Goal: Information Seeking & Learning: Find specific fact

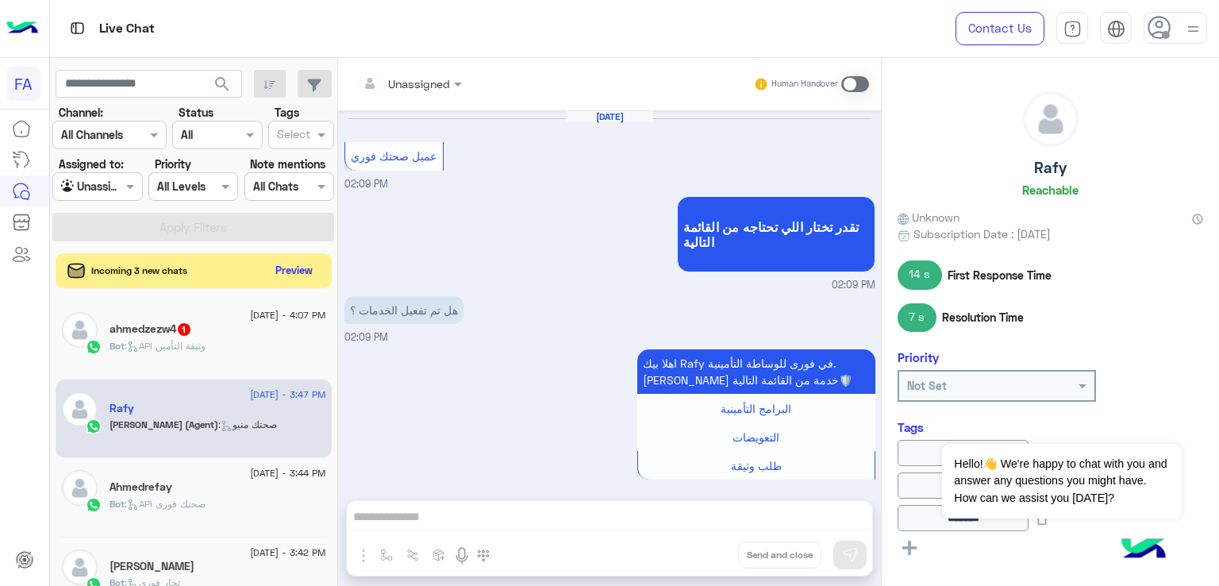
scroll to position [1203, 0]
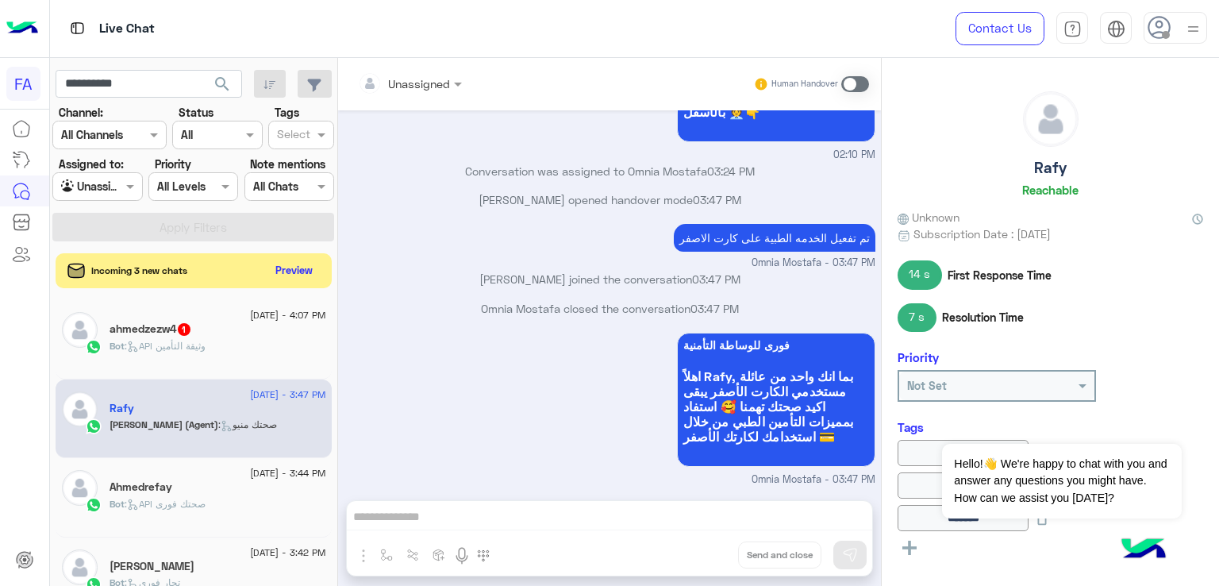
click at [63, 87] on input "**********" at bounding box center [149, 84] width 186 height 29
type input "**********"
click at [229, 83] on span "search" at bounding box center [222, 84] width 19 height 19
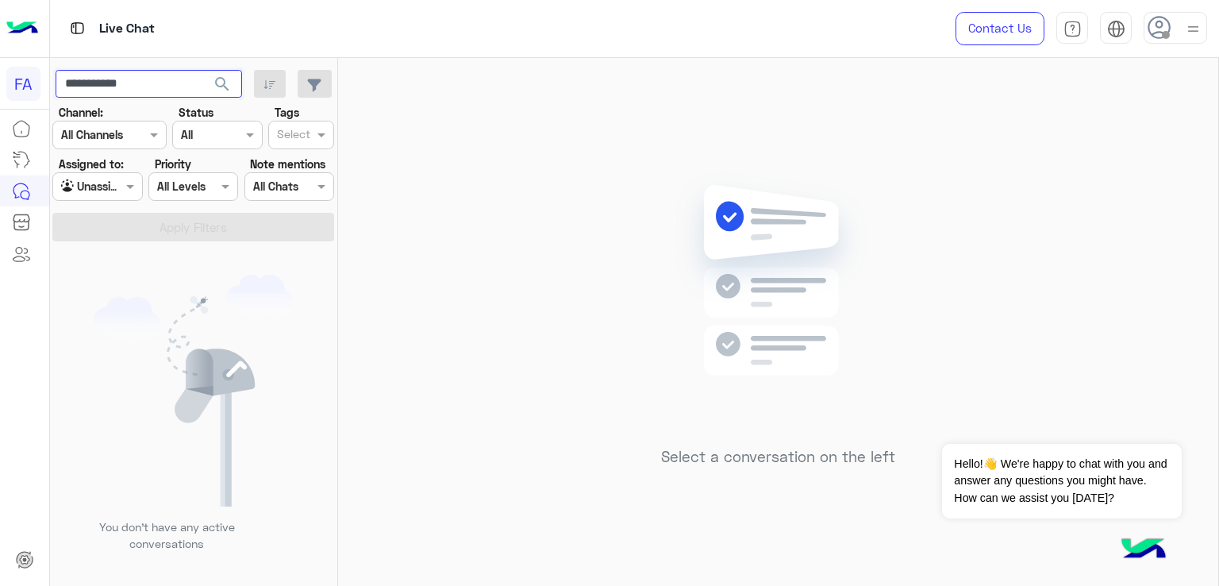
click at [94, 84] on input "**********" at bounding box center [149, 84] width 186 height 29
click at [229, 79] on span "search" at bounding box center [222, 84] width 19 height 19
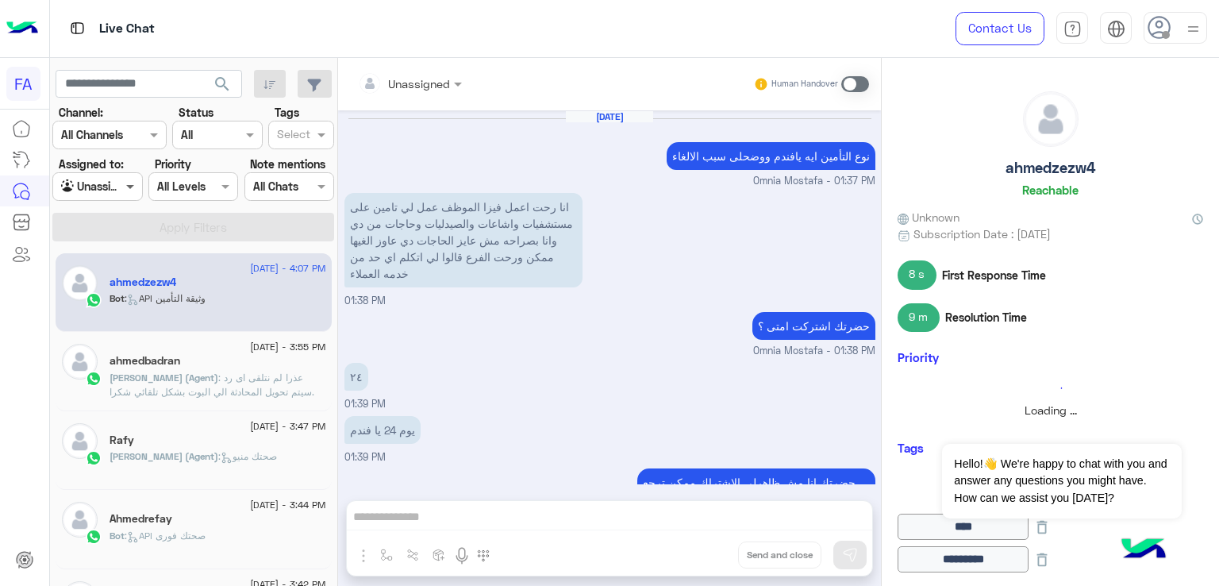
scroll to position [1155, 0]
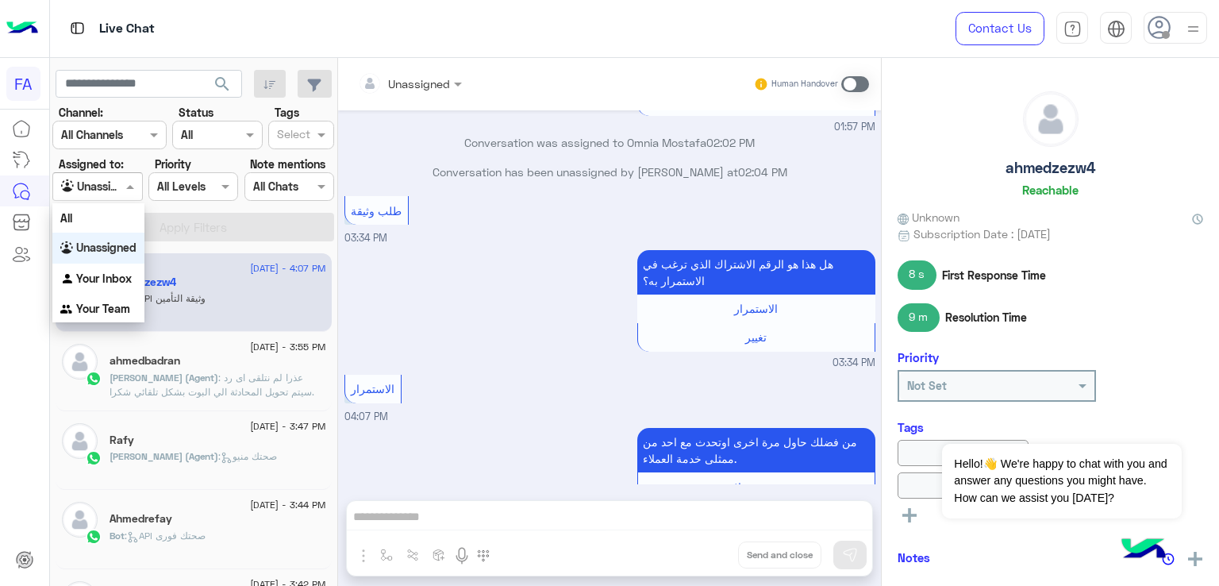
click at [127, 191] on span at bounding box center [132, 186] width 20 height 17
drag, startPoint x: 124, startPoint y: 278, endPoint x: 123, endPoint y: 221, distance: 57.1
click at [123, 277] on b "Your Inbox" at bounding box center [104, 277] width 56 height 13
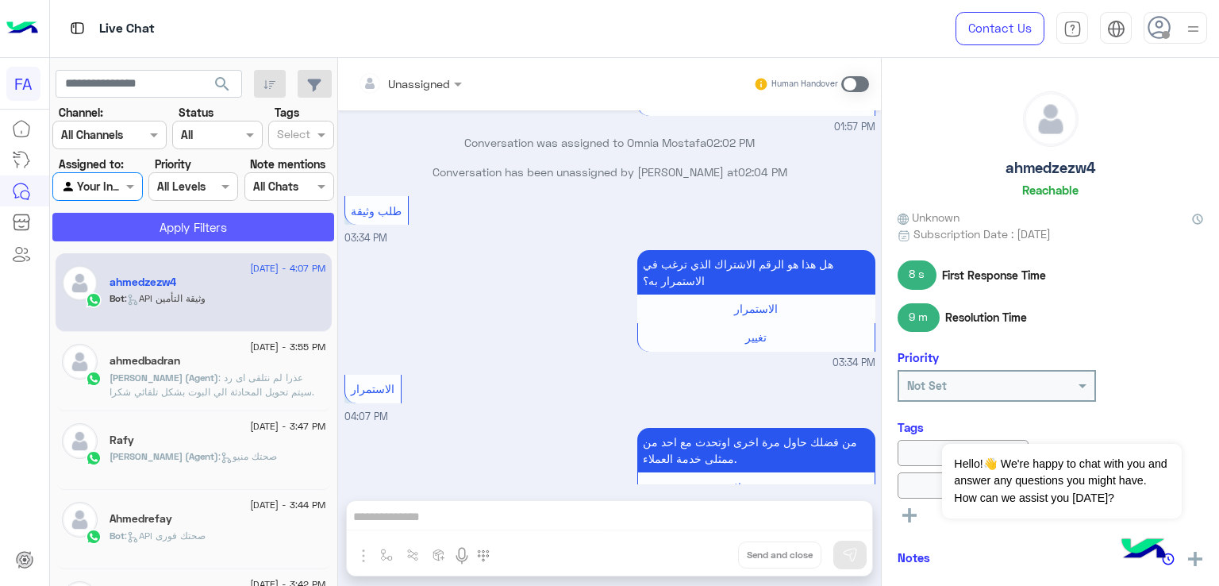
click at [123, 219] on button "Apply Filters" at bounding box center [193, 227] width 282 height 29
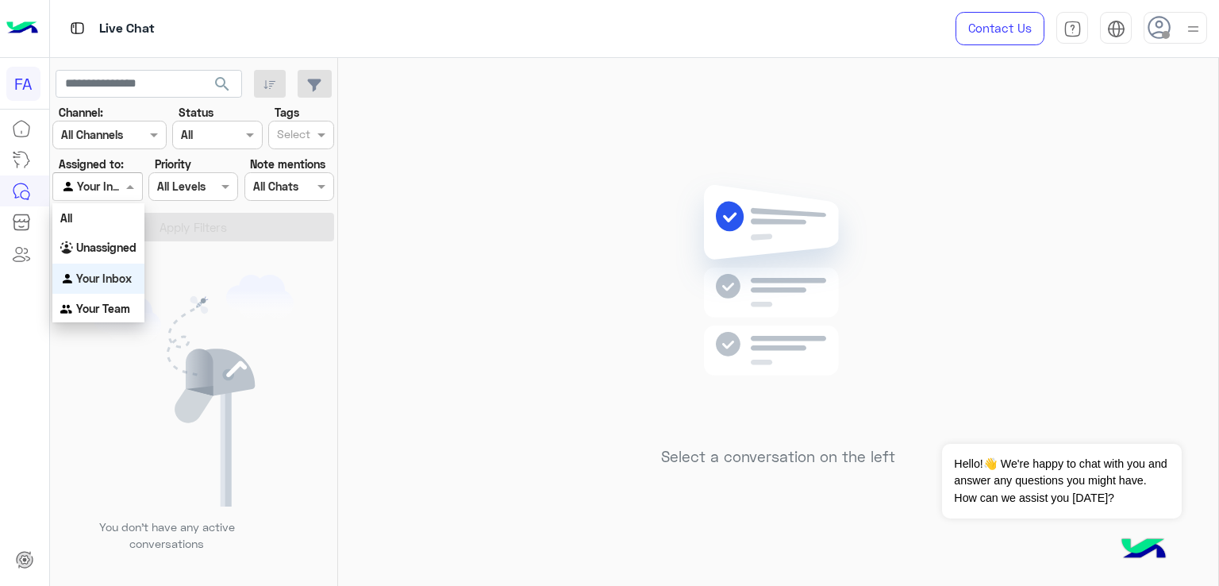
drag, startPoint x: 117, startPoint y: 182, endPoint x: 111, endPoint y: 216, distance: 34.6
click at [117, 183] on div at bounding box center [97, 186] width 88 height 18
drag, startPoint x: 102, startPoint y: 245, endPoint x: 98, endPoint y: 226, distance: 19.5
click at [101, 245] on b "Unassigned" at bounding box center [106, 246] width 60 height 13
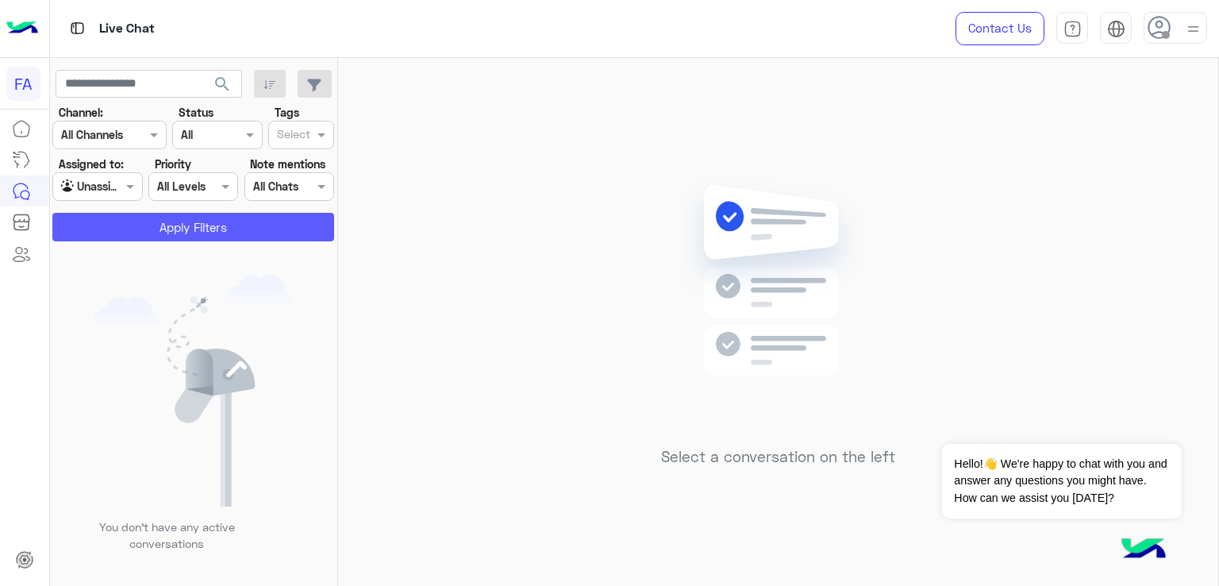
click at [97, 225] on button "Apply Filters" at bounding box center [193, 227] width 282 height 29
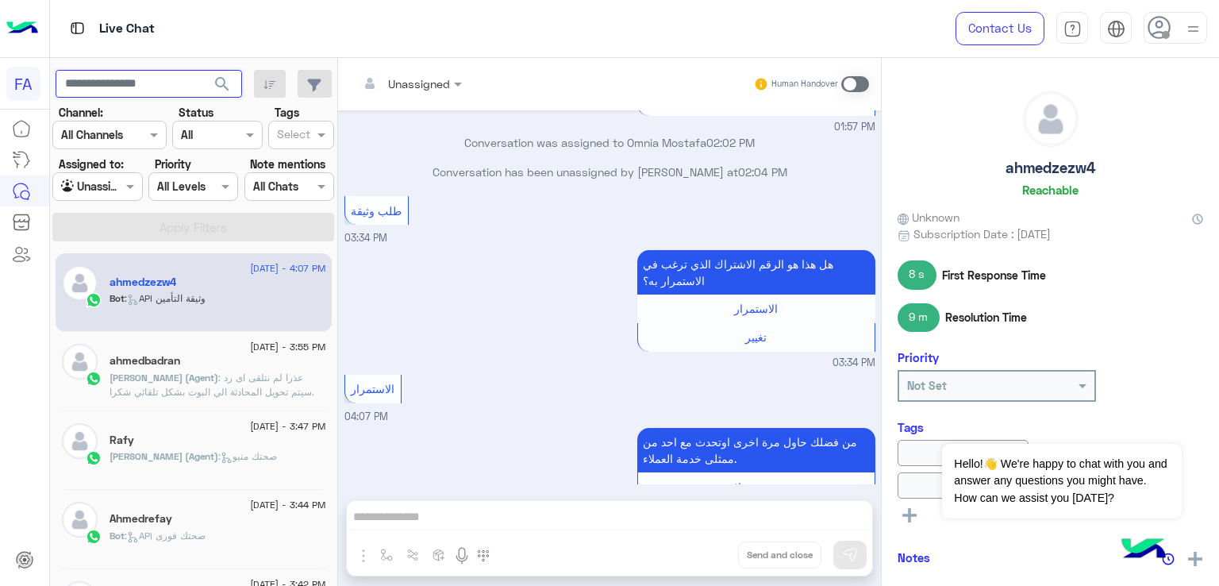
click at [194, 83] on input "text" at bounding box center [149, 84] width 186 height 29
type input "*"
